Goal: Task Accomplishment & Management: Use online tool/utility

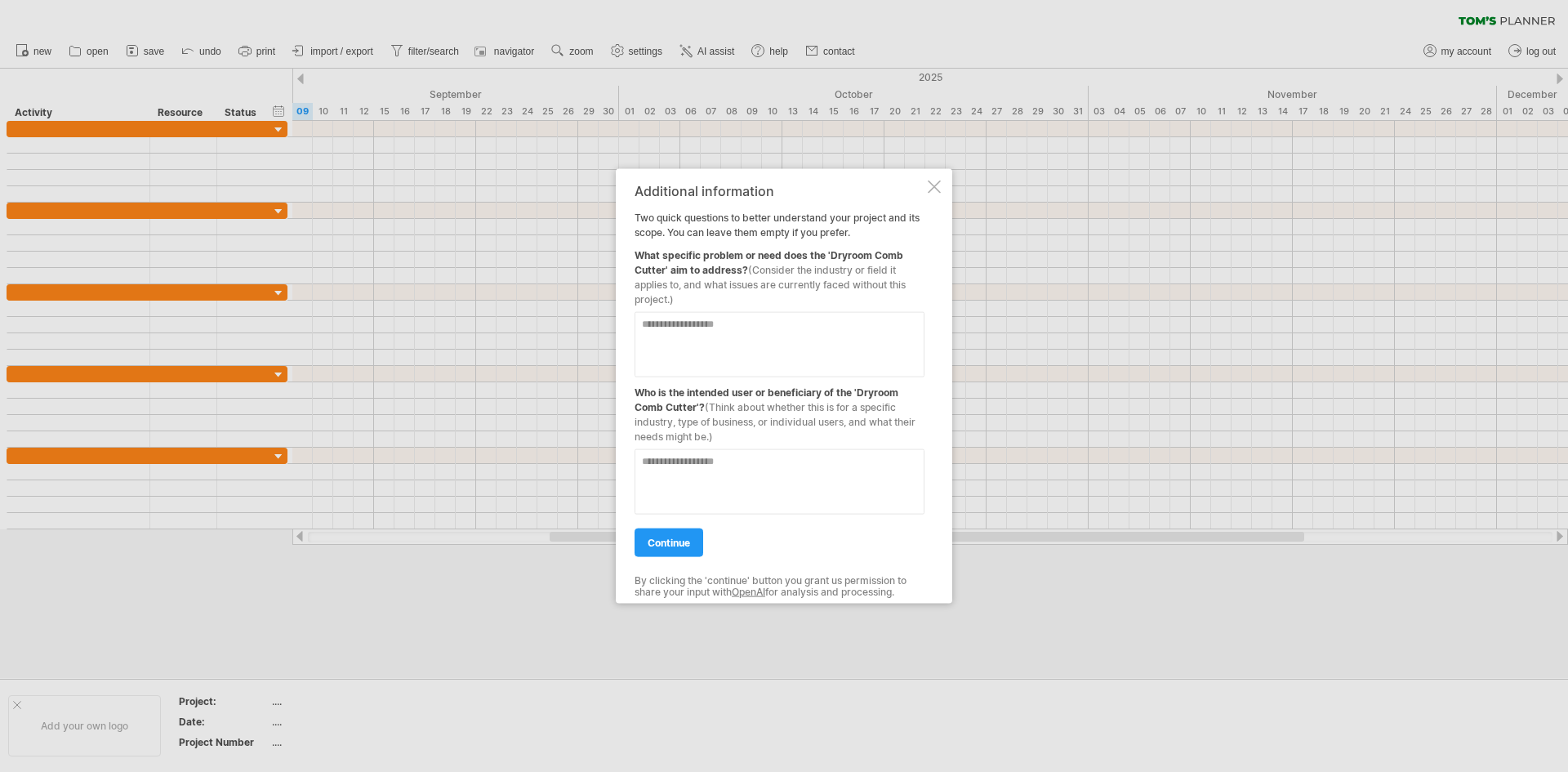
click at [682, 464] on textarea at bounding box center [779, 481] width 290 height 66
type textarea "*******"
click at [662, 331] on textarea at bounding box center [779, 344] width 290 height 66
type textarea "**********"
click at [682, 534] on link "continue" at bounding box center [668, 542] width 68 height 29
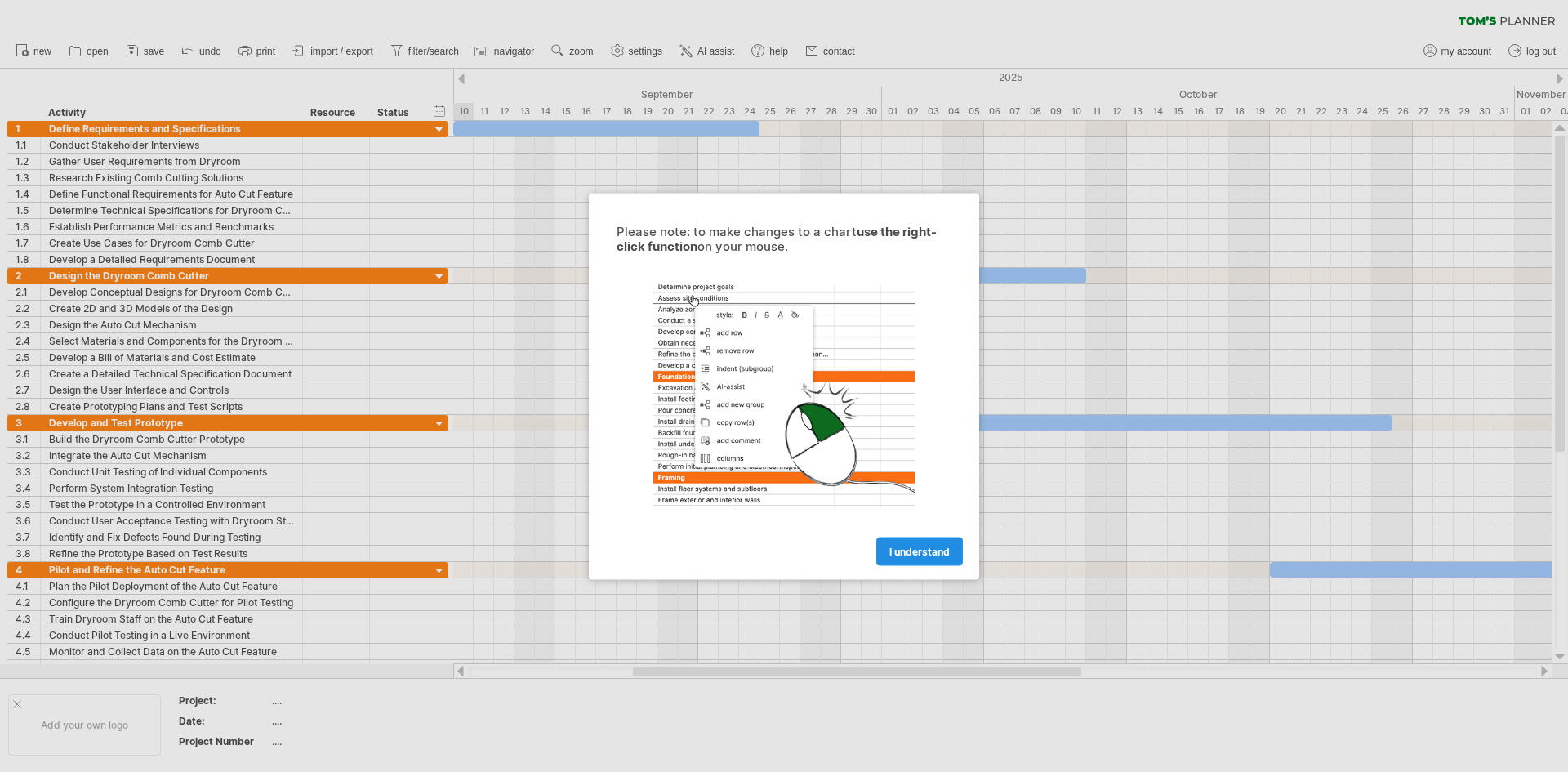
click at [930, 548] on span "I understand" at bounding box center [919, 551] width 60 height 12
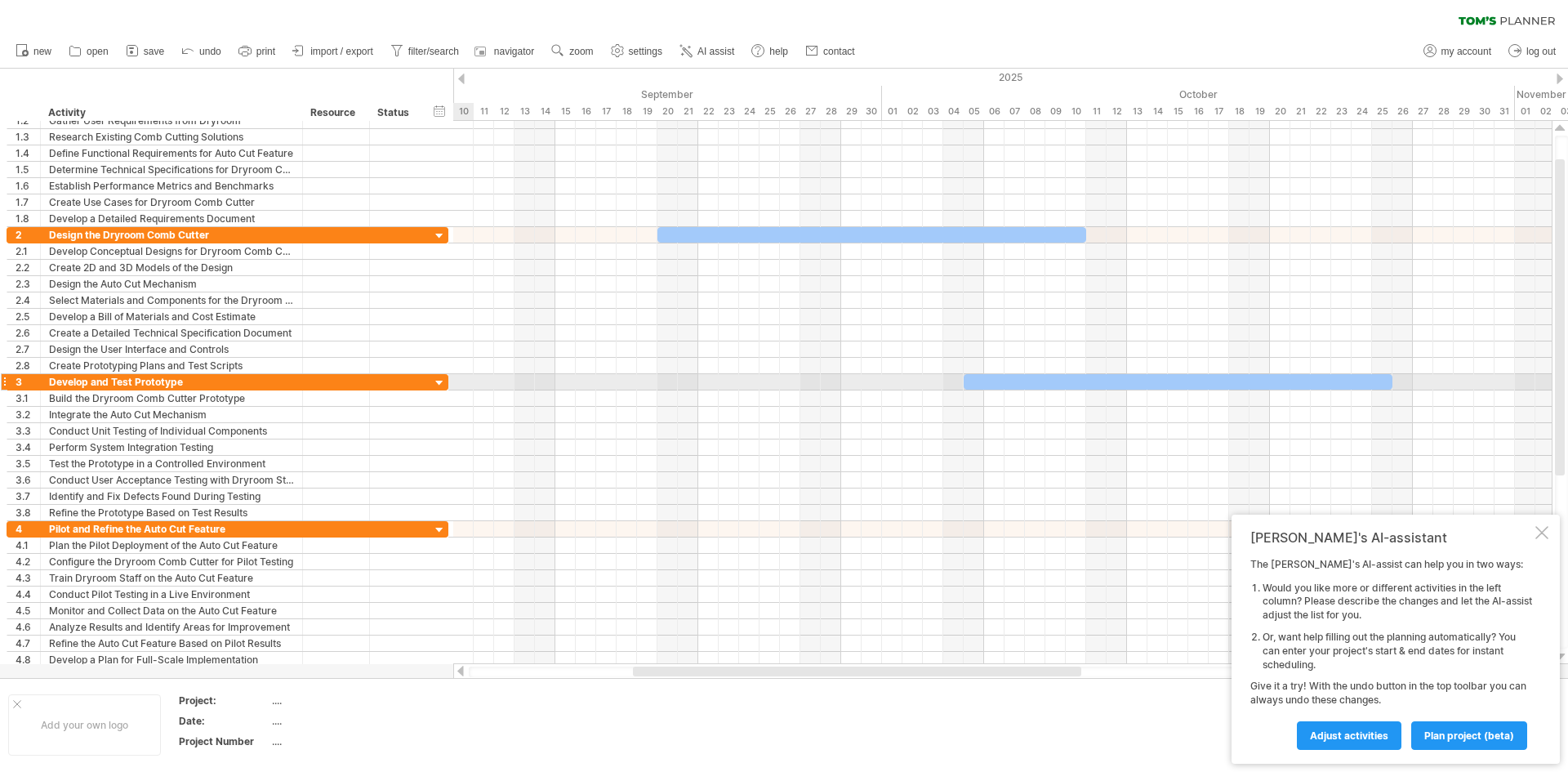
click at [441, 379] on div at bounding box center [440, 384] width 16 height 16
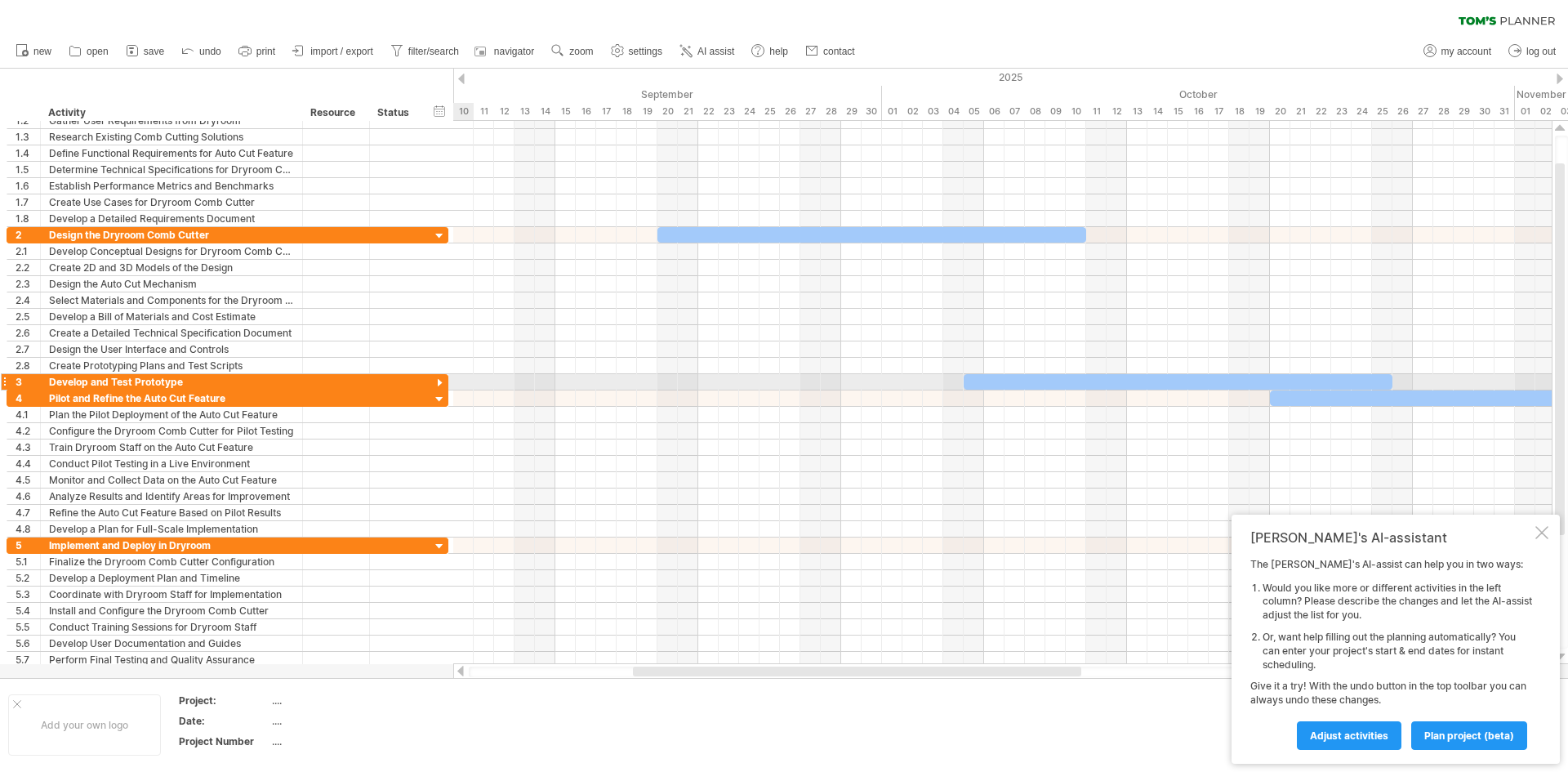
click at [441, 379] on div at bounding box center [440, 384] width 16 height 16
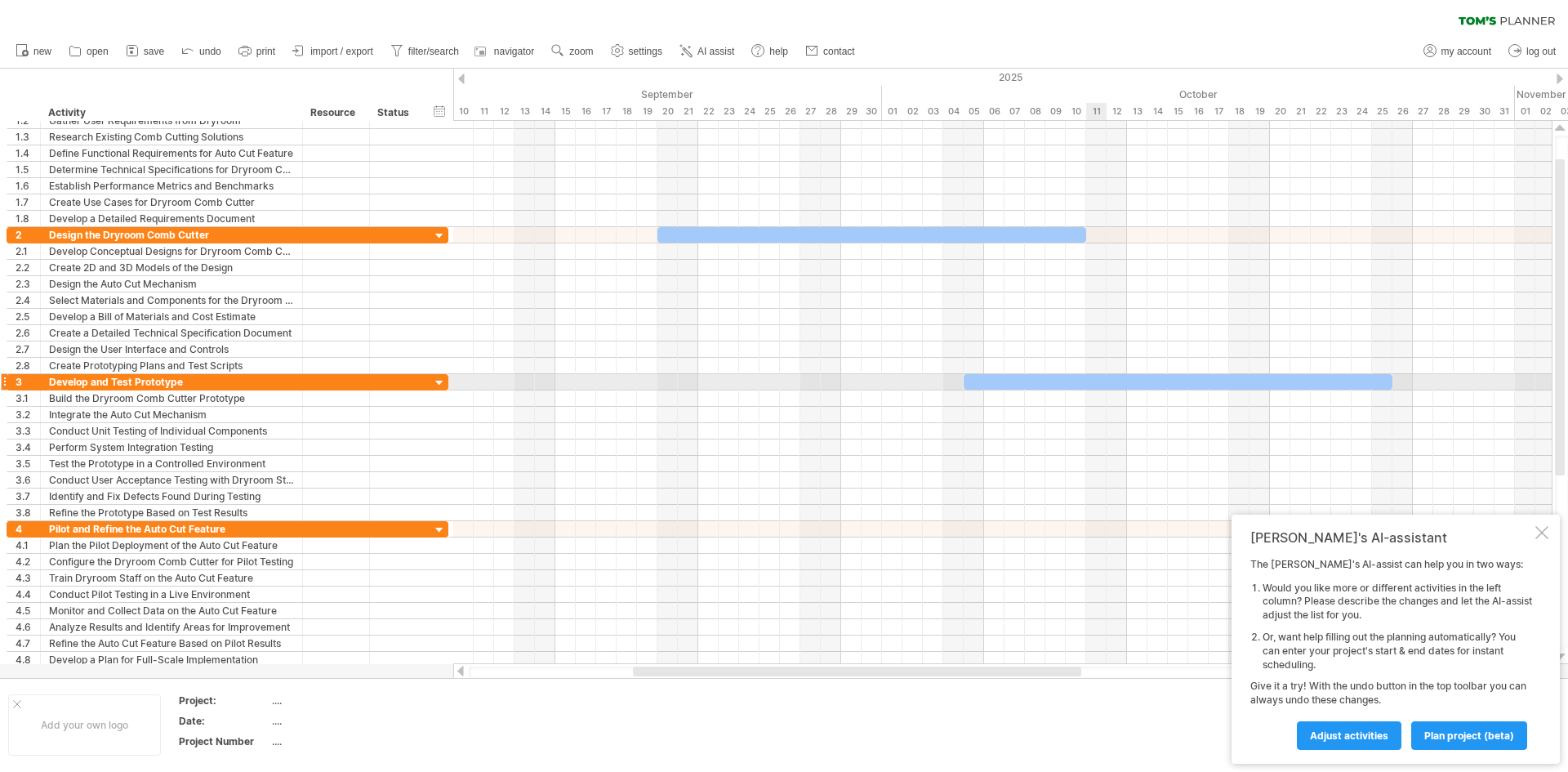
click at [1102, 379] on div at bounding box center [1177, 382] width 428 height 16
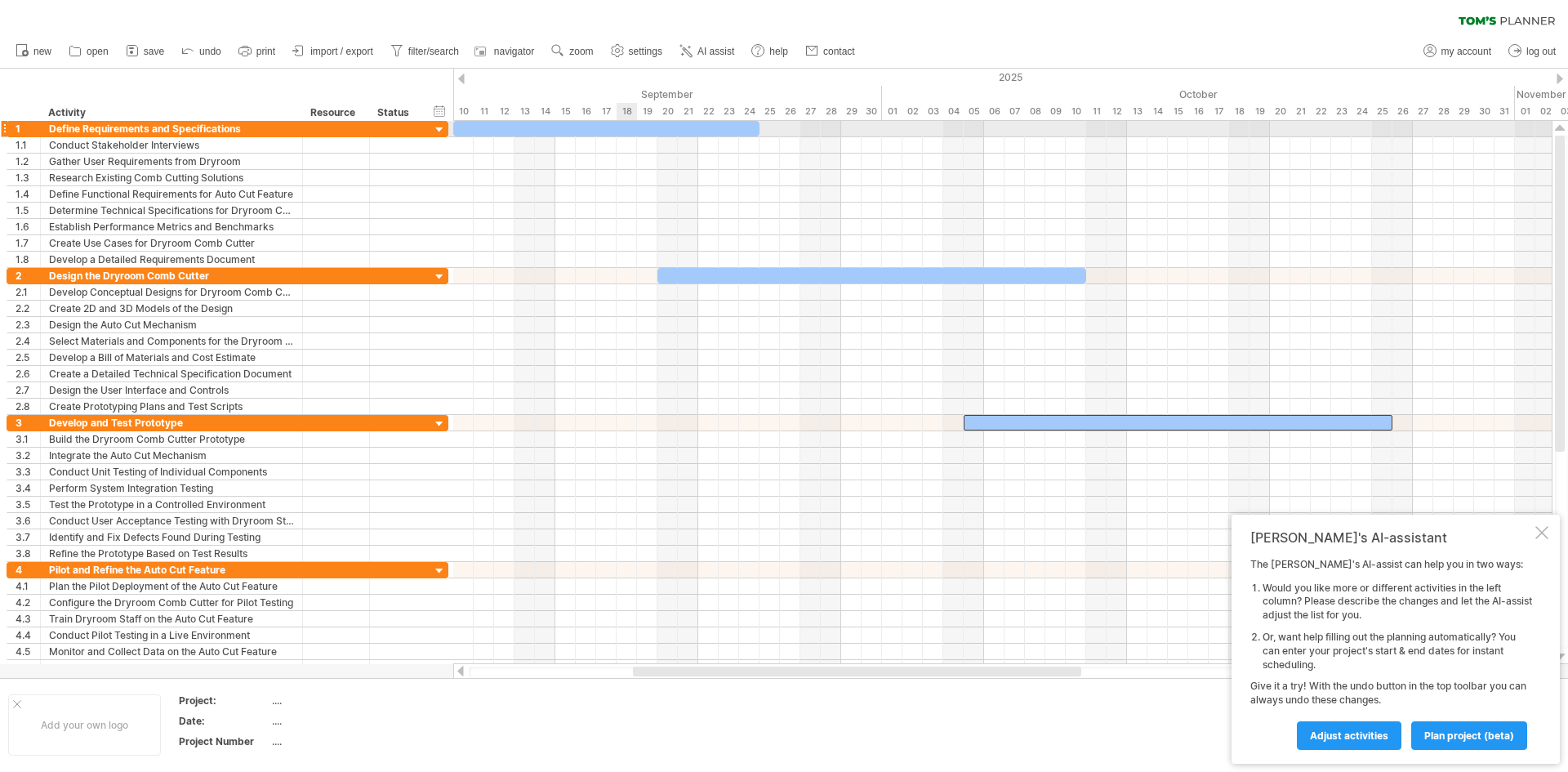
click at [621, 127] on div at bounding box center [606, 129] width 307 height 16
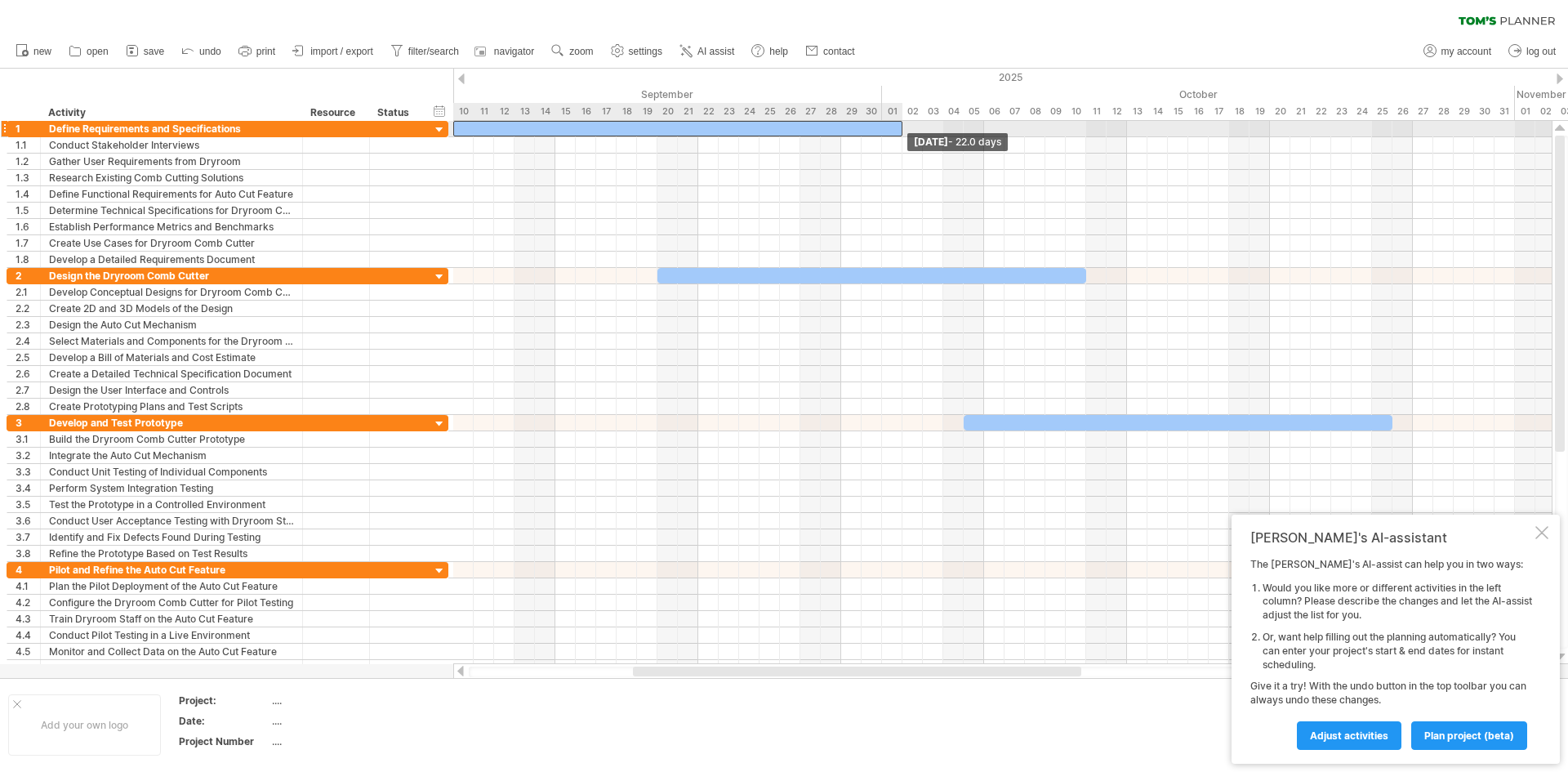
drag, startPoint x: 759, startPoint y: 127, endPoint x: 905, endPoint y: 130, distance: 146.0
click at [905, 130] on span at bounding box center [901, 129] width 6 height 16
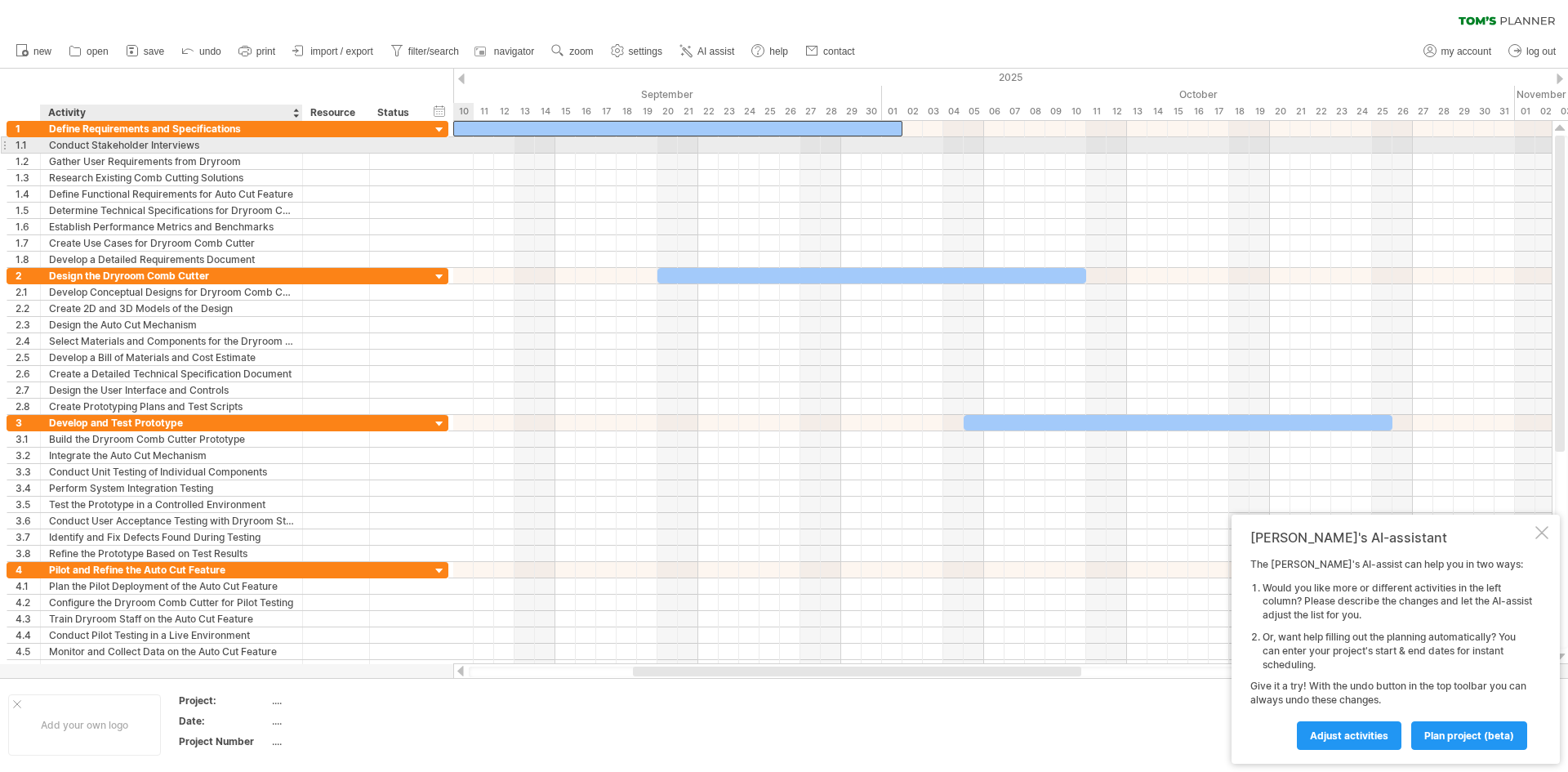
click at [186, 138] on div "Conduct Stakeholder Interviews" at bounding box center [172, 145] width 245 height 16
click at [211, 139] on input "**********" at bounding box center [172, 145] width 245 height 16
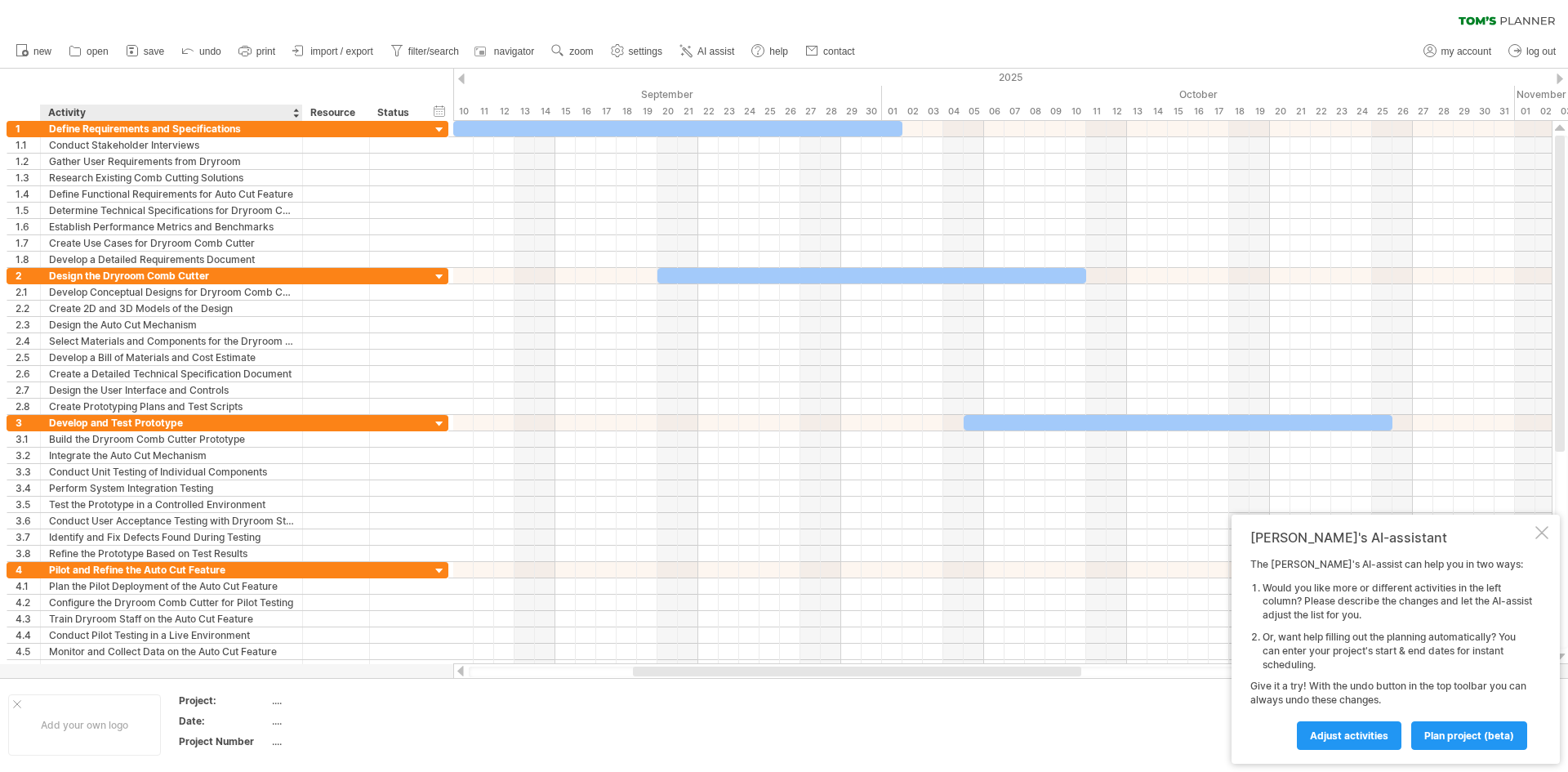
click at [279, 700] on div "...." at bounding box center [340, 700] width 138 height 14
click at [279, 724] on div "...." at bounding box center [340, 721] width 138 height 14
click at [279, 741] on div "...." at bounding box center [340, 741] width 138 height 14
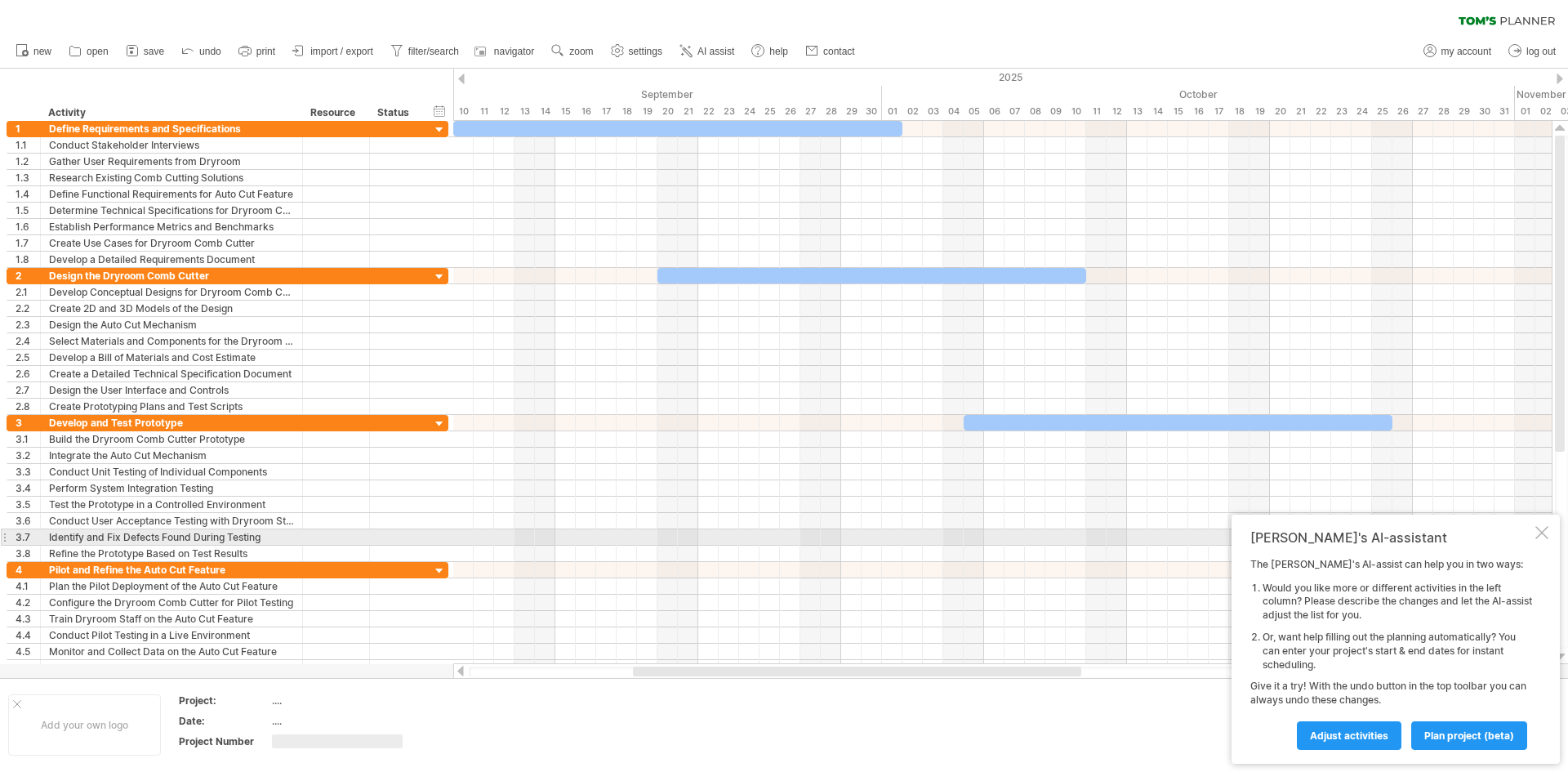
click at [1544, 535] on div at bounding box center [1541, 532] width 13 height 13
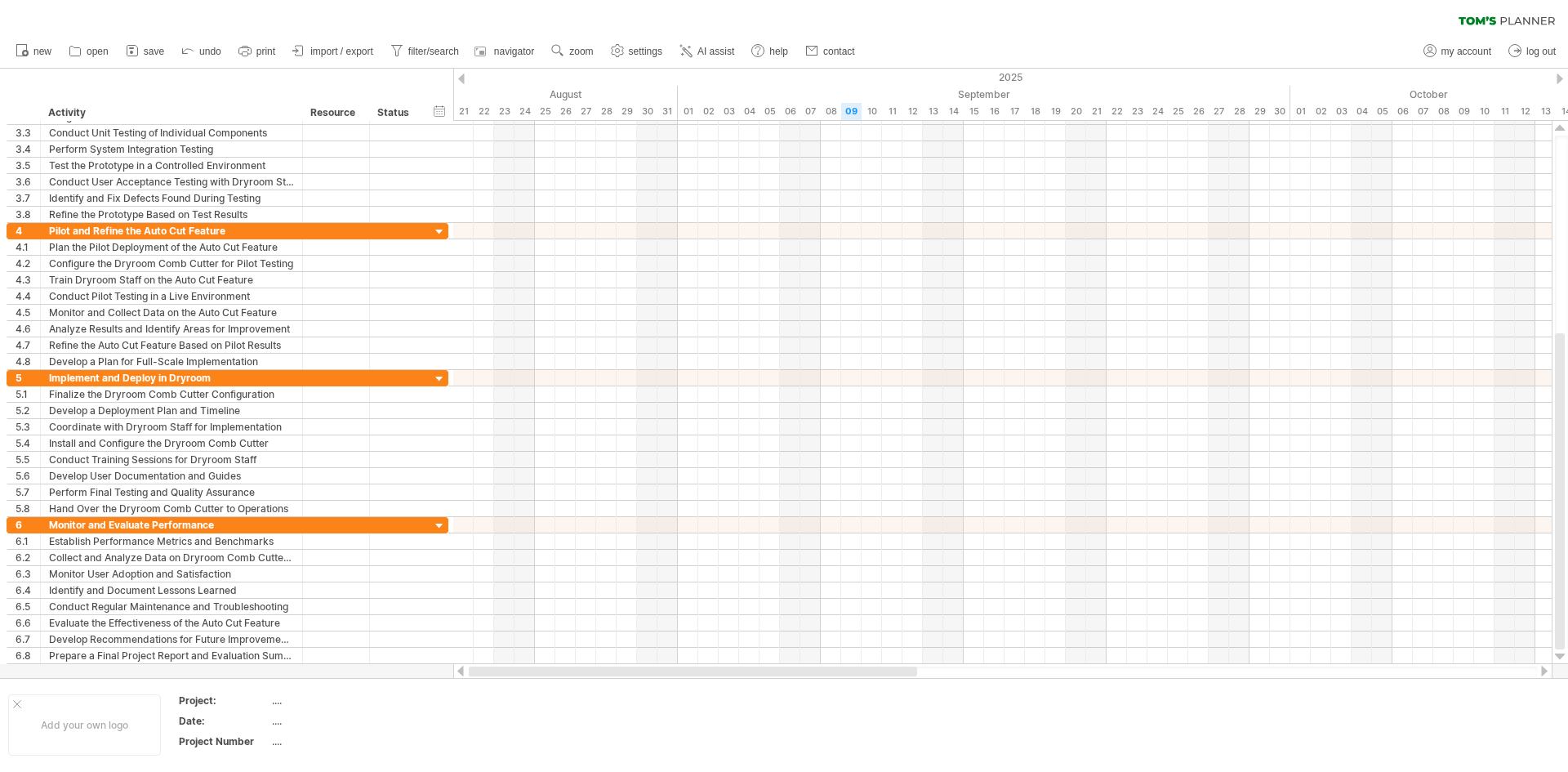
drag, startPoint x: 721, startPoint y: 670, endPoint x: 467, endPoint y: 673, distance: 254.0
click at [467, 673] on div at bounding box center [1002, 671] width 1099 height 17
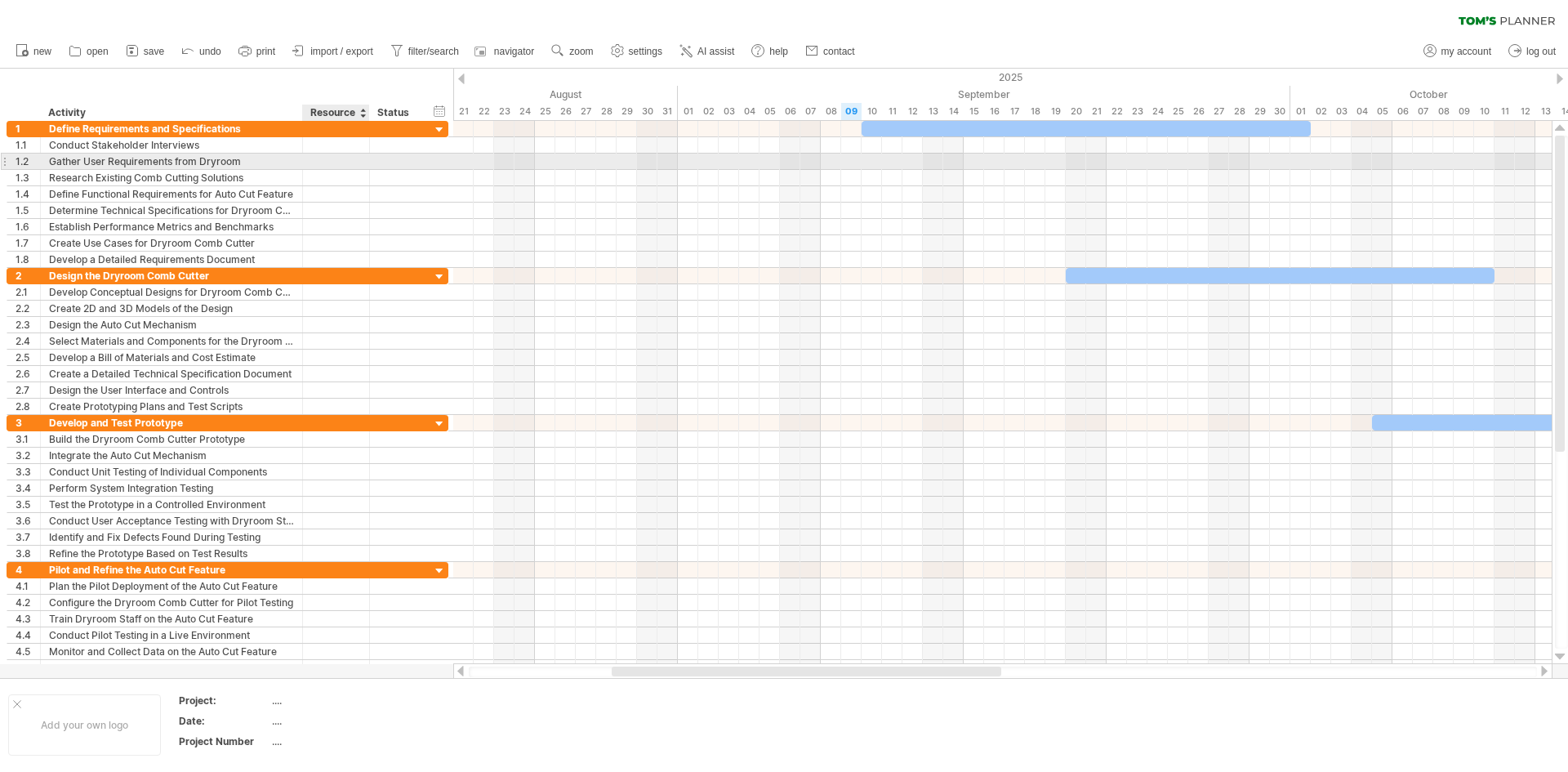
click at [346, 153] on div at bounding box center [335, 161] width 50 height 16
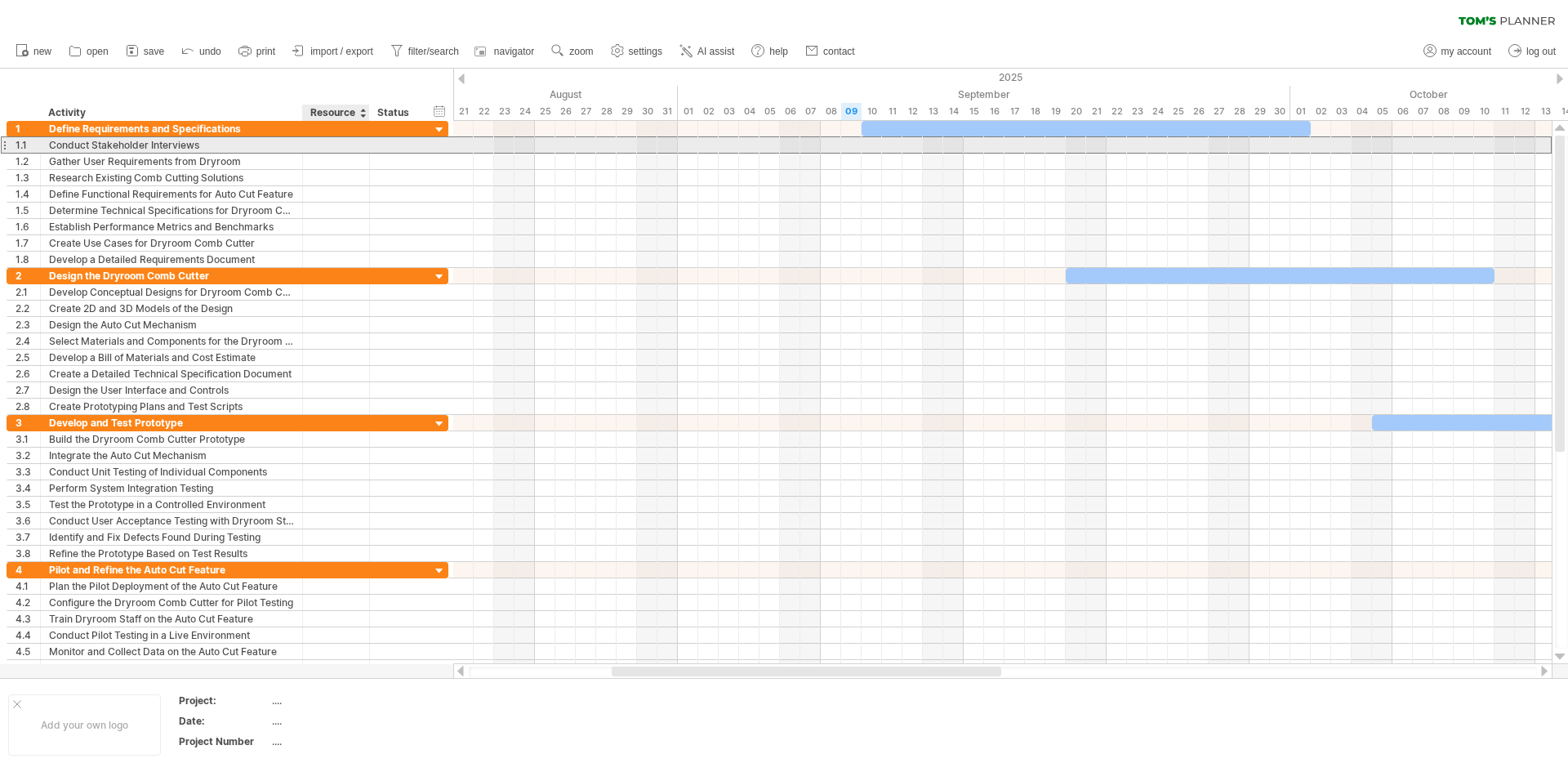
click at [355, 145] on div at bounding box center [335, 145] width 50 height 16
click at [416, 146] on div at bounding box center [420, 145] width 8 height 17
click at [400, 145] on div at bounding box center [396, 145] width 36 height 16
click at [400, 145] on input "text" at bounding box center [396, 145] width 36 height 16
click at [421, 145] on div at bounding box center [420, 145] width 8 height 17
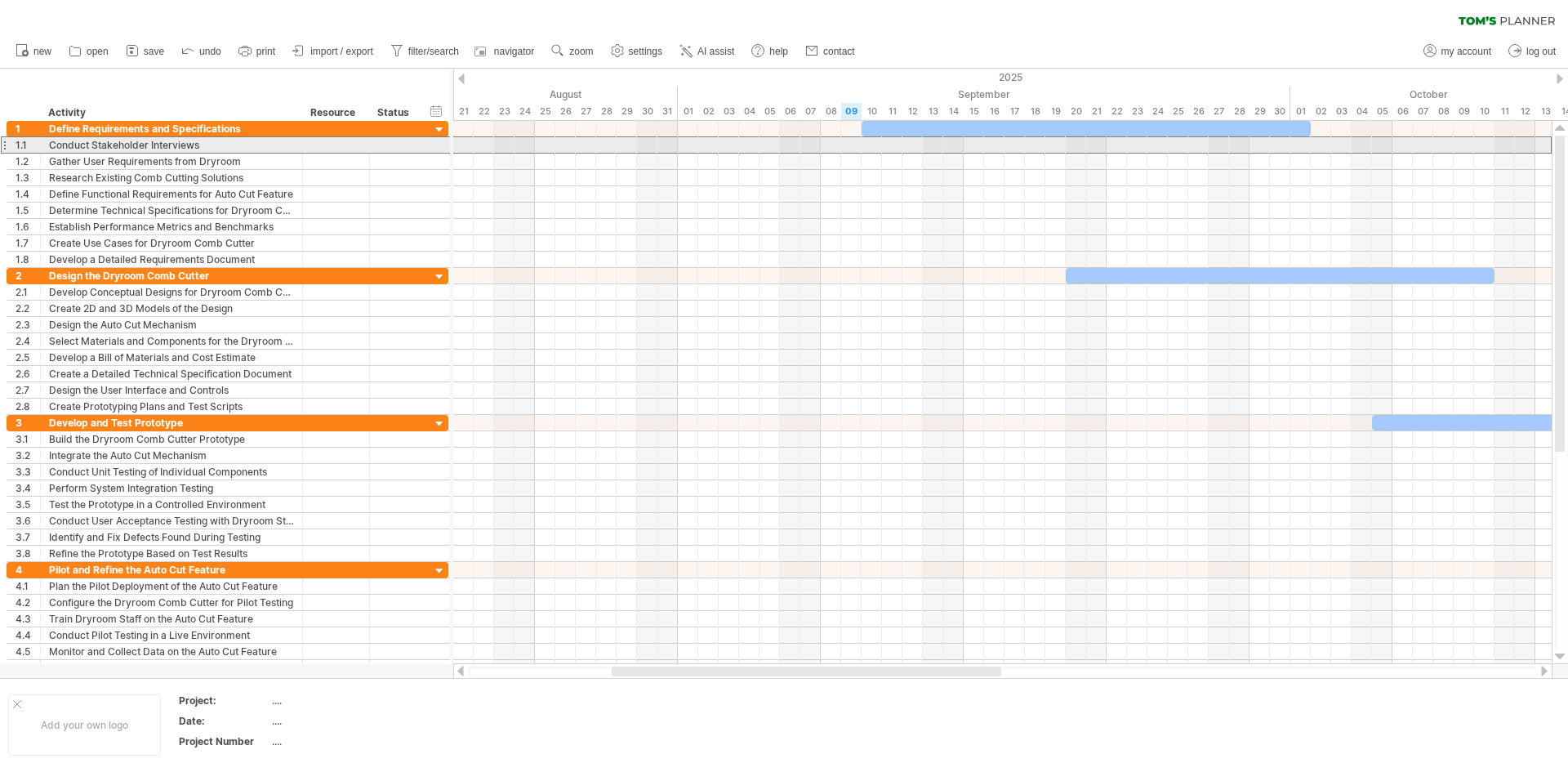
click at [400, 149] on div at bounding box center [396, 145] width 36 height 16
click at [400, 149] on input "text" at bounding box center [396, 145] width 36 height 16
type input "*"
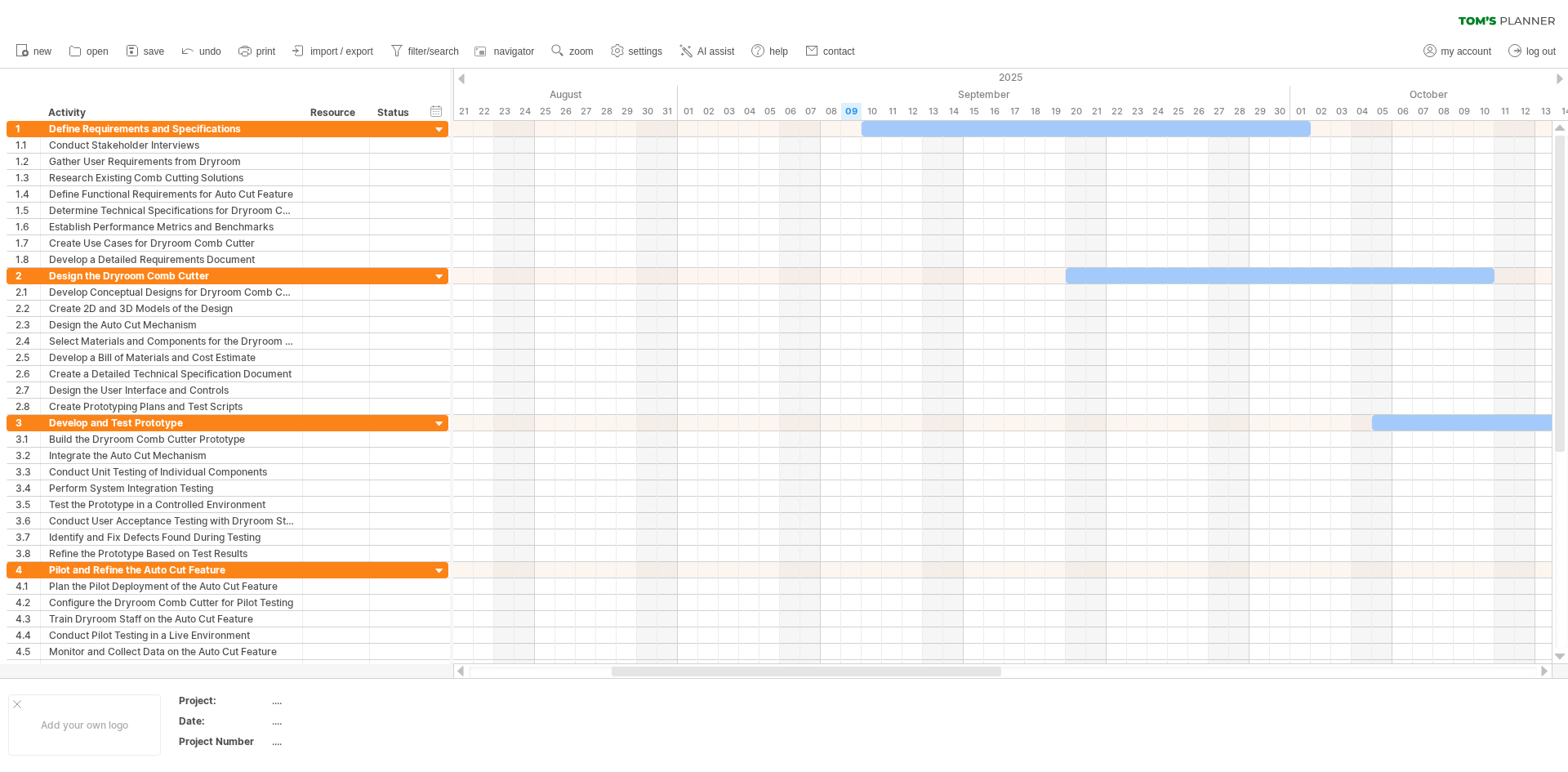
click at [397, 115] on div "Status" at bounding box center [395, 112] width 36 height 17
click at [441, 127] on div at bounding box center [440, 131] width 16 height 16
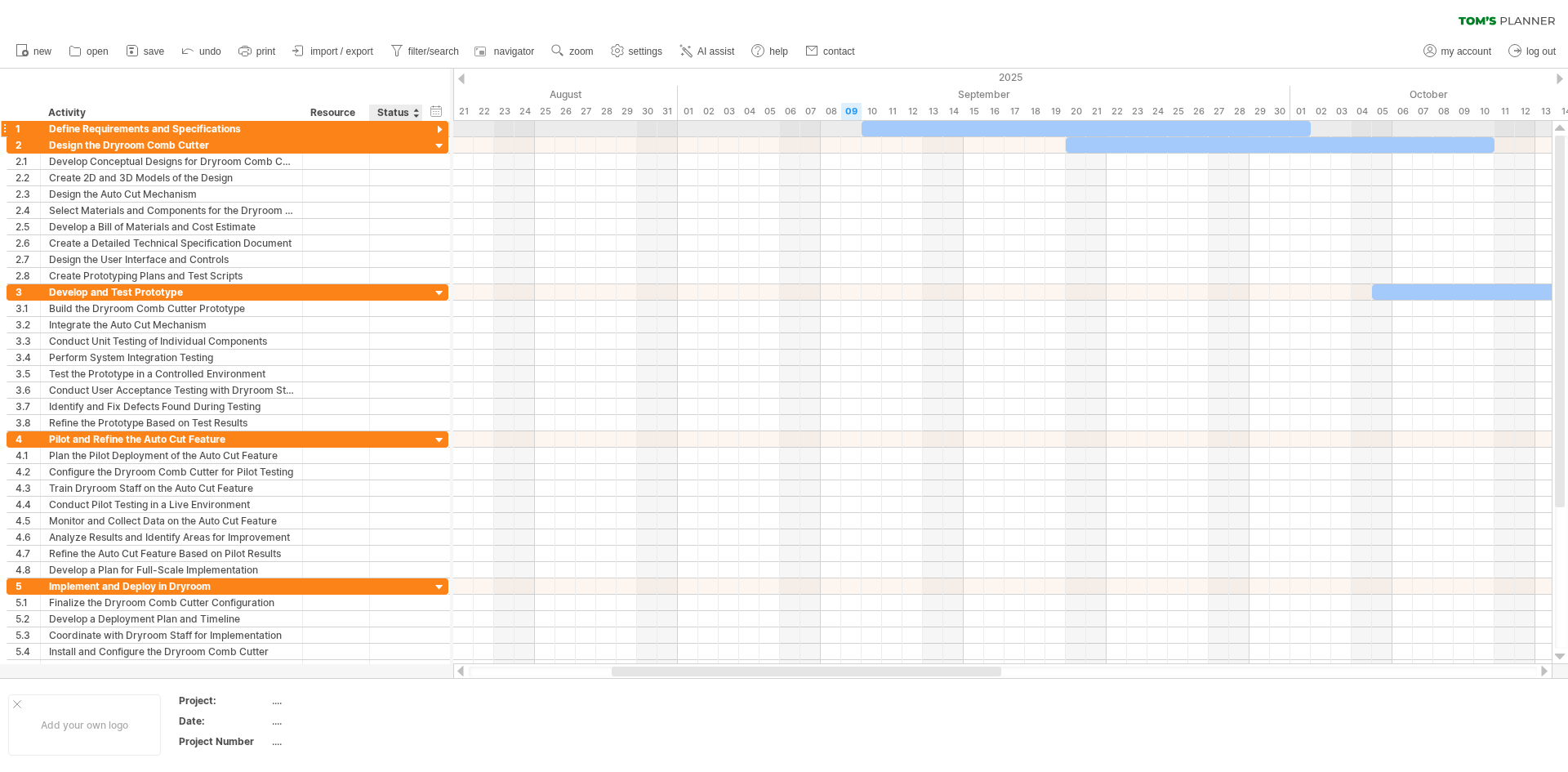
click at [441, 128] on div at bounding box center [440, 131] width 16 height 16
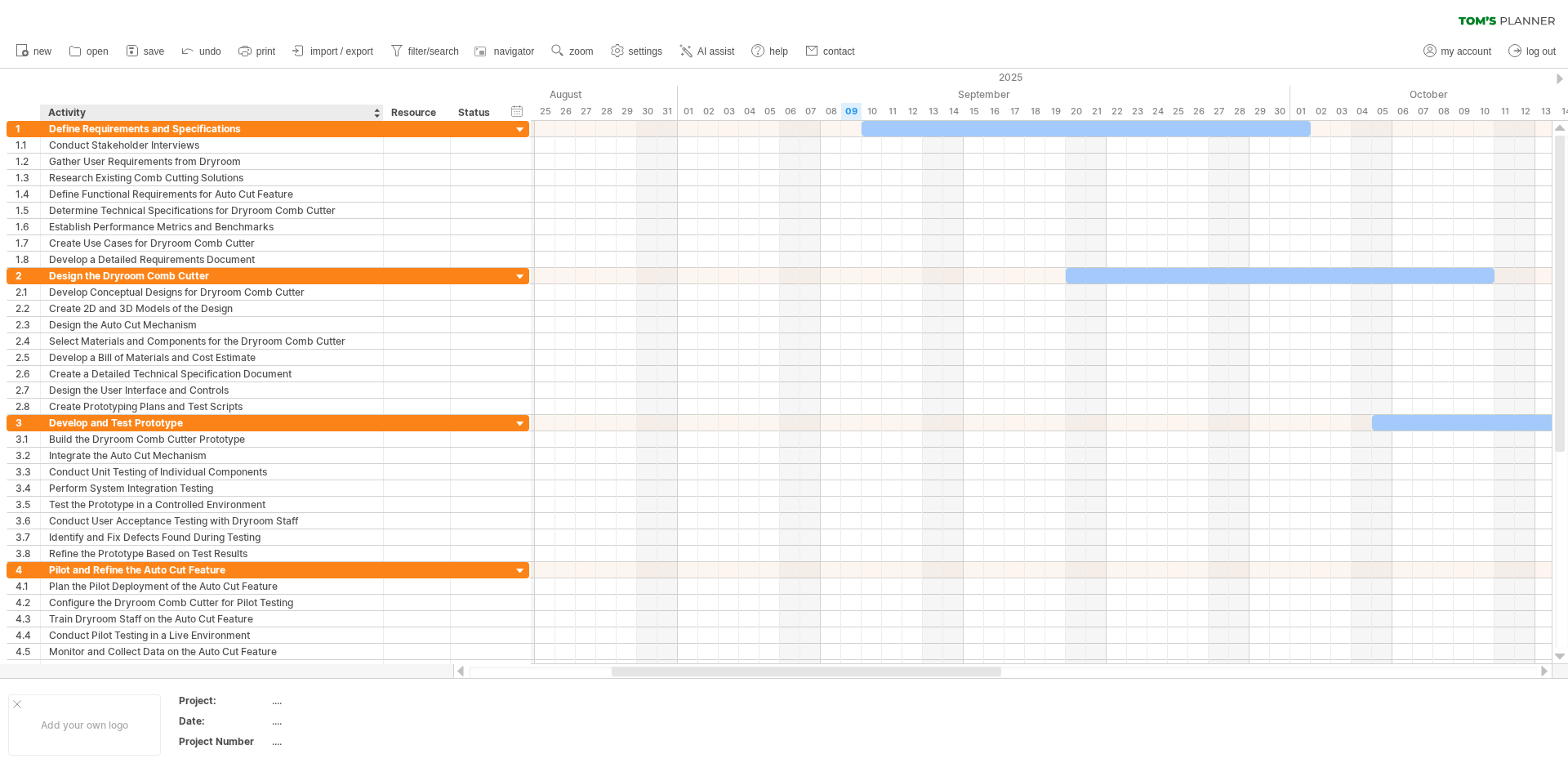
drag, startPoint x: 300, startPoint y: 111, endPoint x: 380, endPoint y: 115, distance: 80.1
click at [380, 115] on div at bounding box center [382, 112] width 6 height 17
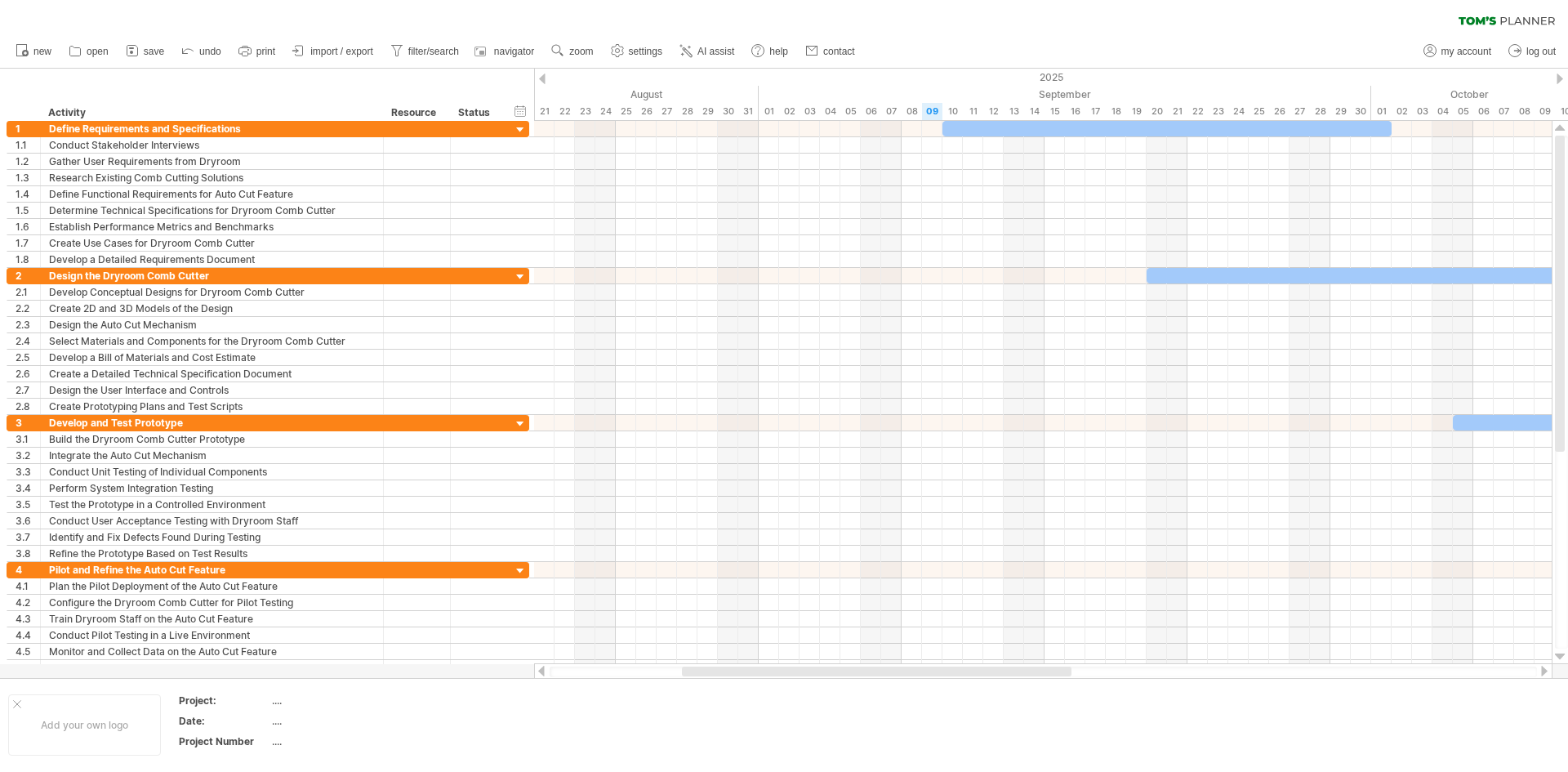
click at [380, 115] on div at bounding box center [382, 112] width 6 height 17
click at [343, 56] on span "import / export" at bounding box center [342, 51] width 63 height 11
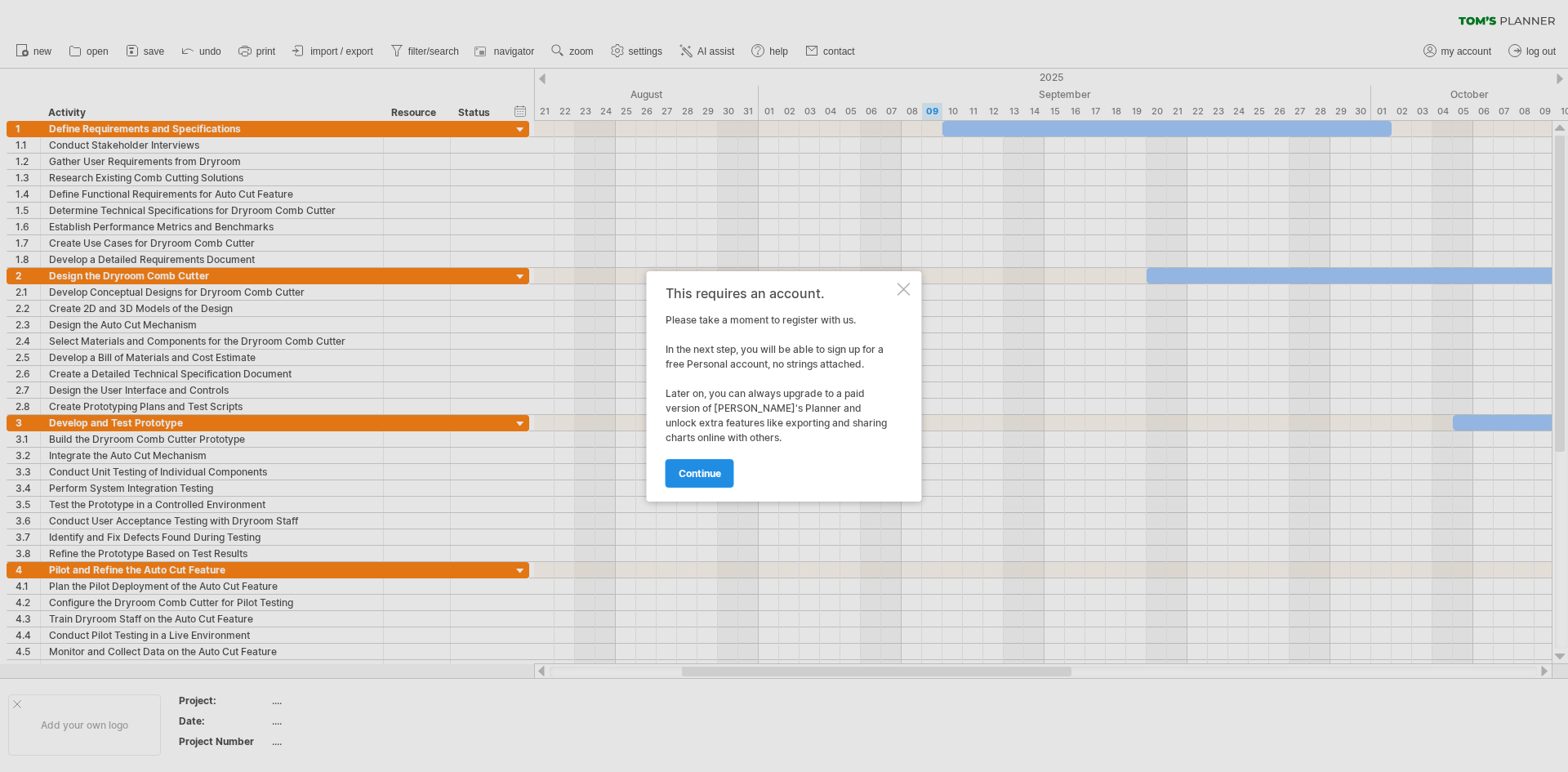
click at [721, 474] on span "continue" at bounding box center [700, 473] width 42 height 12
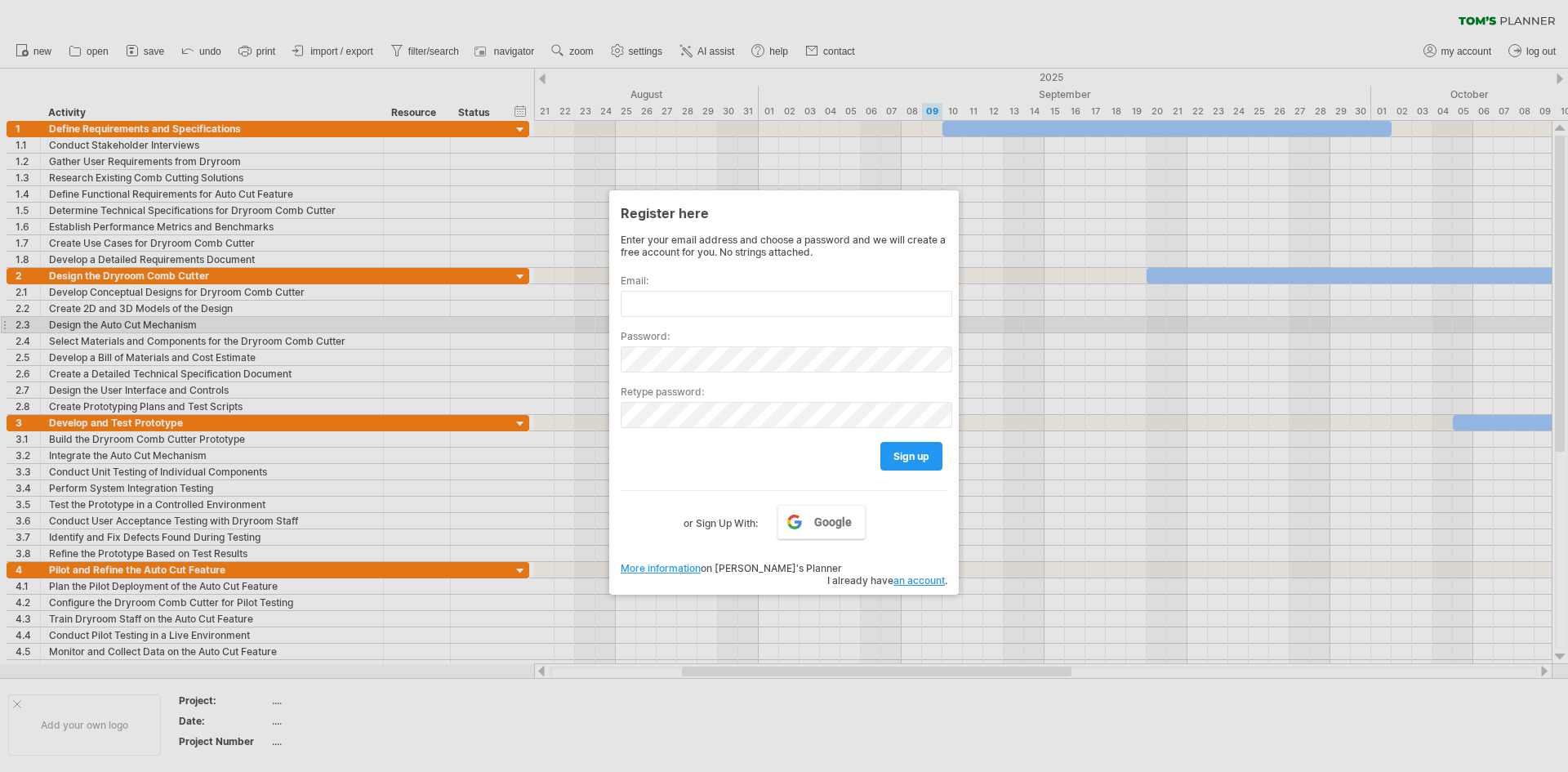
click at [1011, 319] on div at bounding box center [784, 386] width 1568 height 772
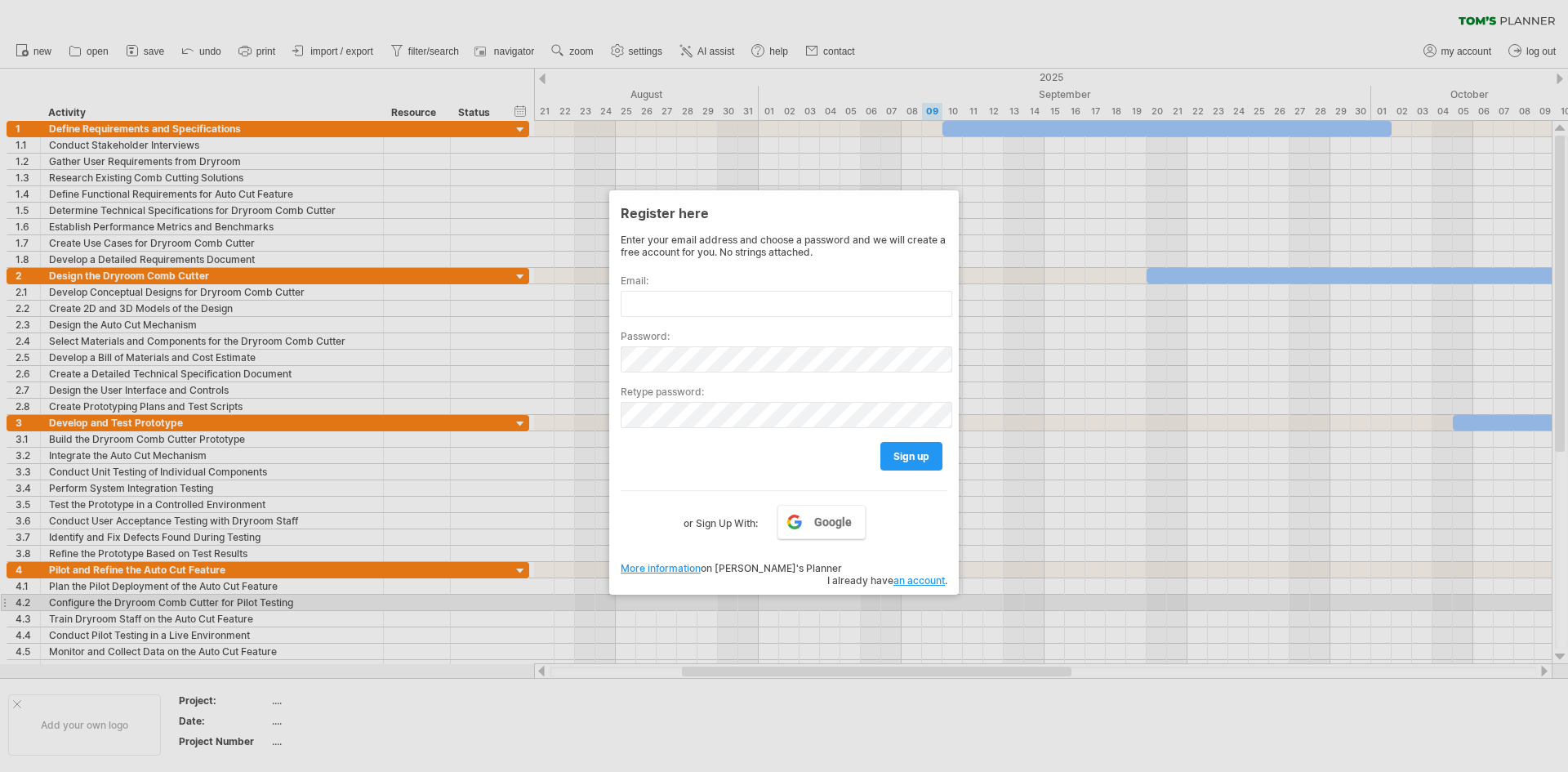
click at [940, 593] on div at bounding box center [784, 386] width 1568 height 772
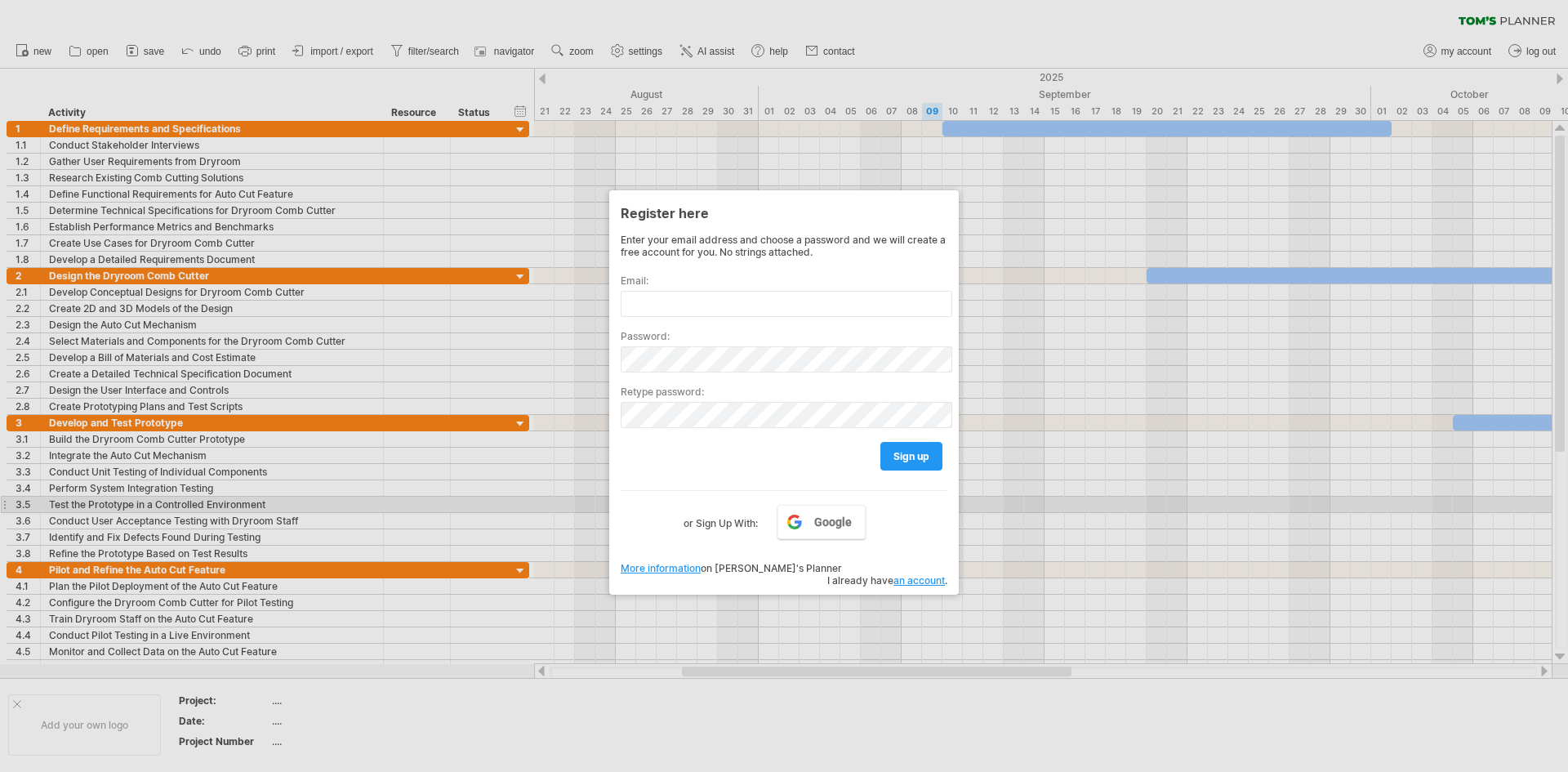
click at [1002, 499] on div at bounding box center [784, 386] width 1568 height 772
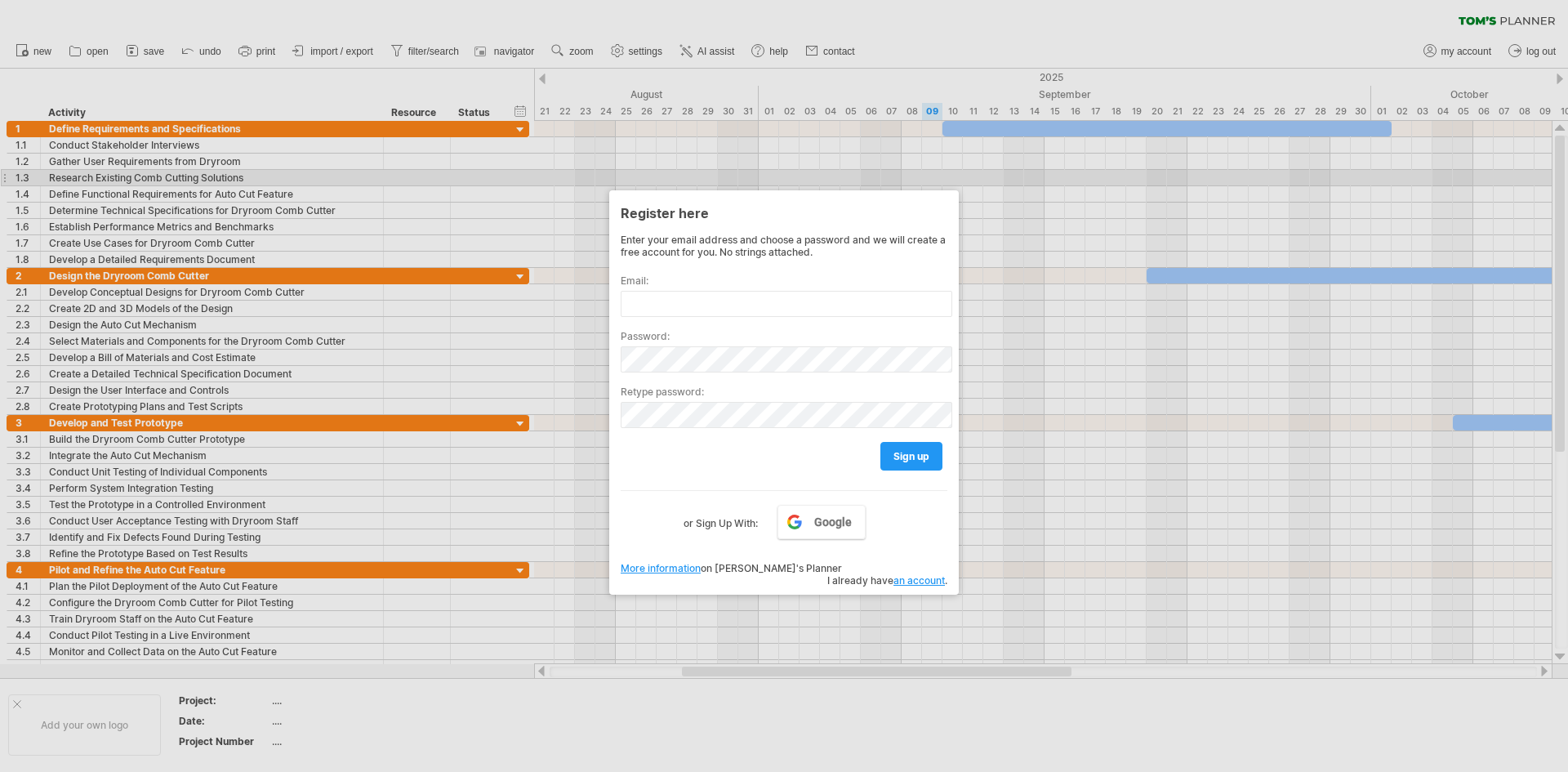
click at [811, 174] on div at bounding box center [784, 386] width 1568 height 772
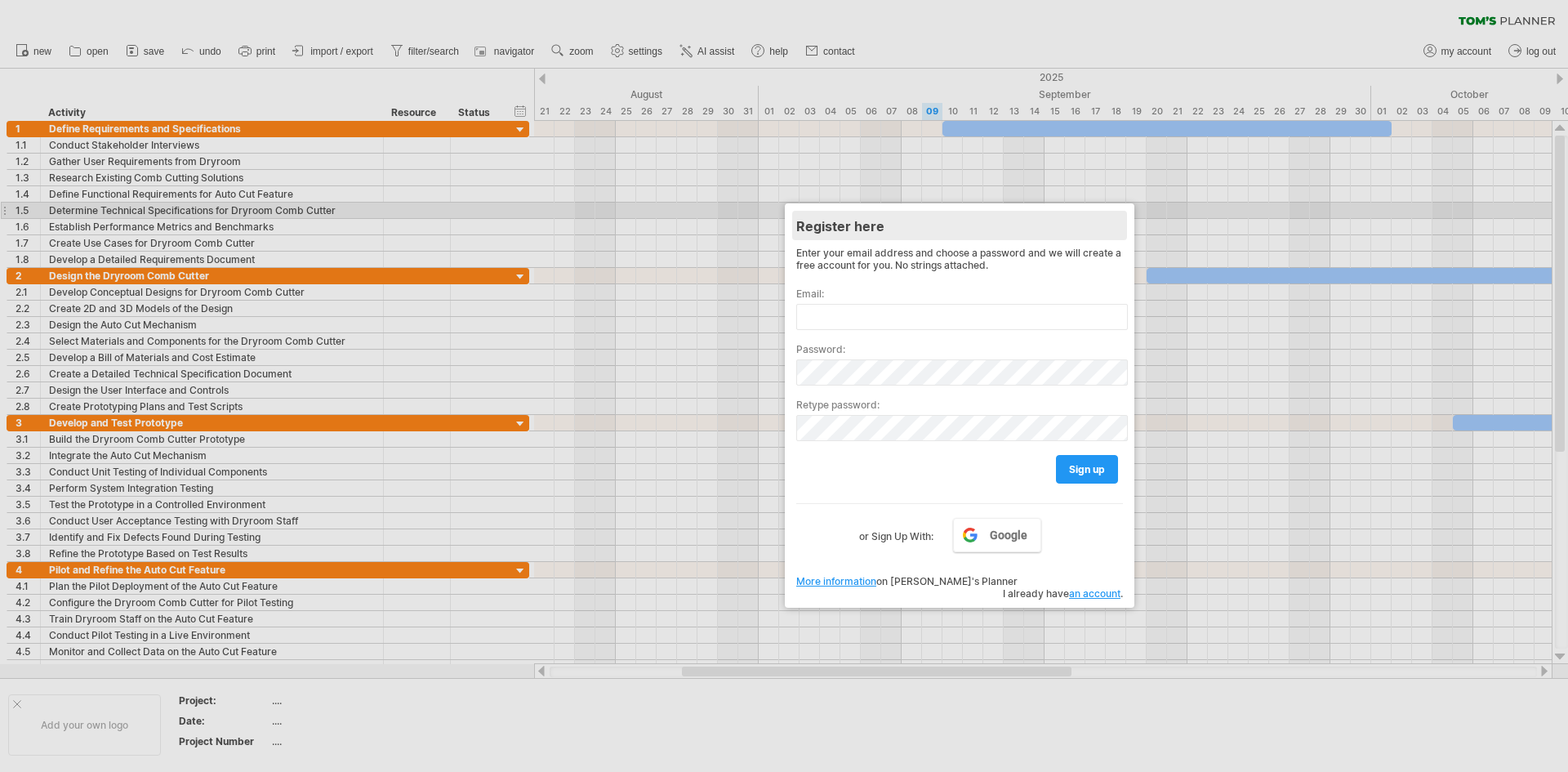
drag, startPoint x: 743, startPoint y: 200, endPoint x: 925, endPoint y: 206, distance: 182.1
click at [925, 210] on div "Register here" at bounding box center [959, 225] width 327 height 30
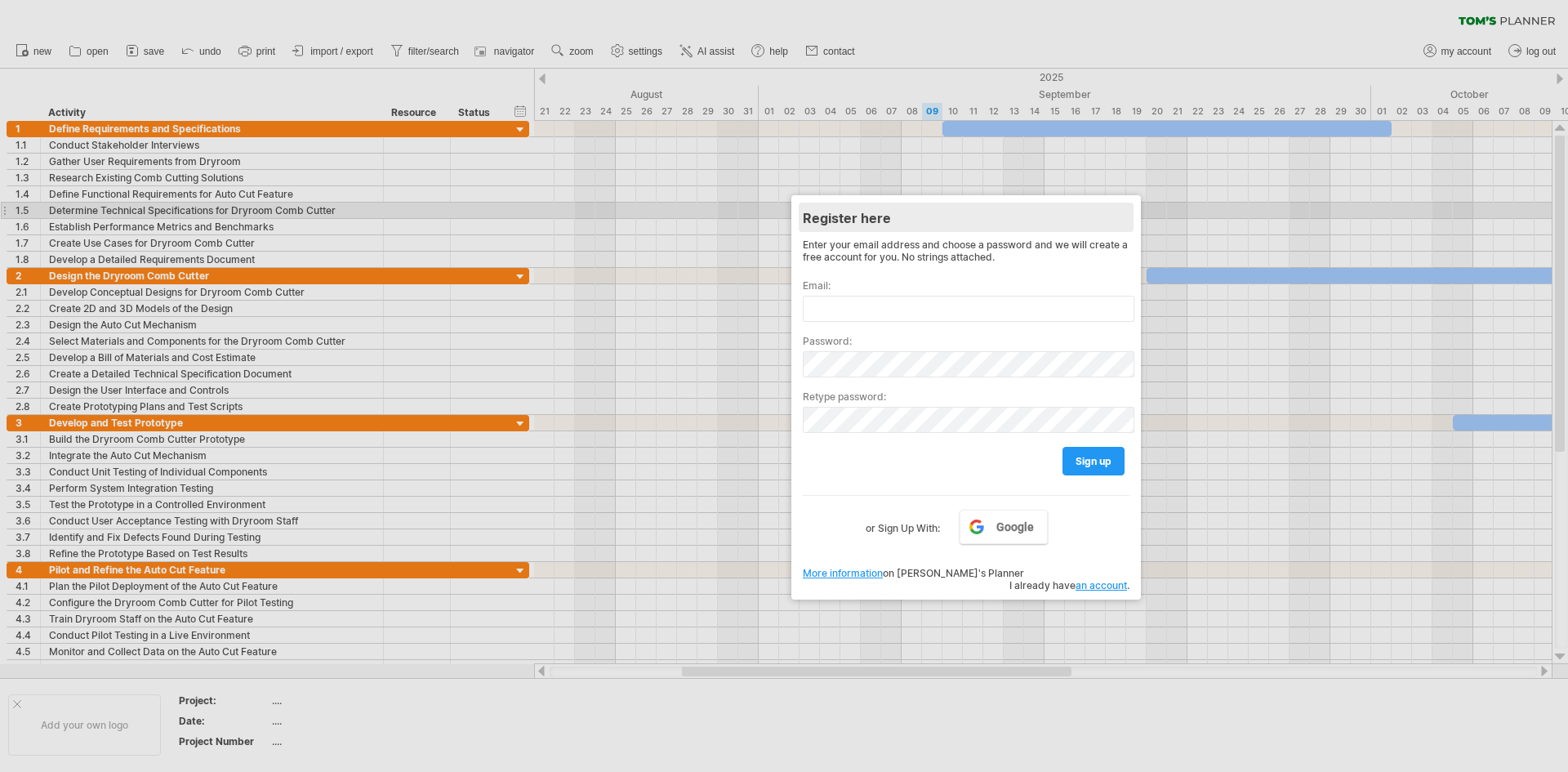
click at [926, 211] on div "Register here" at bounding box center [965, 217] width 327 height 30
click at [926, 215] on div "Register here" at bounding box center [965, 217] width 327 height 30
